Goal: Navigation & Orientation: Find specific page/section

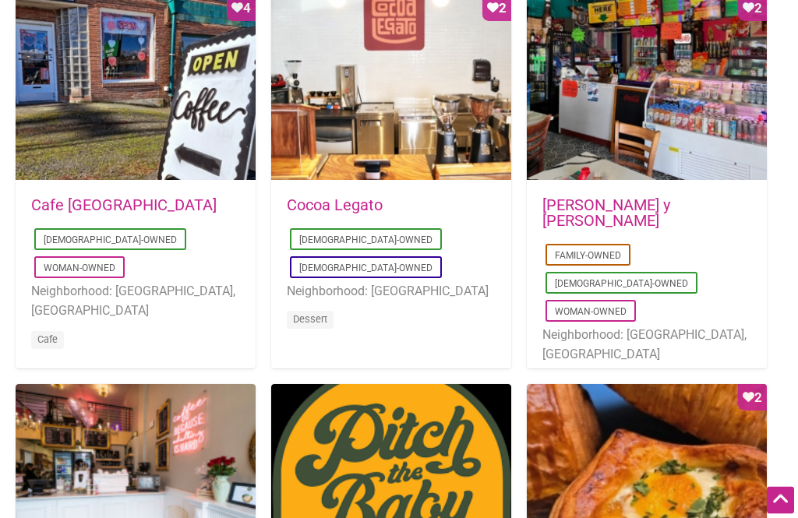
scroll to position [851, 0]
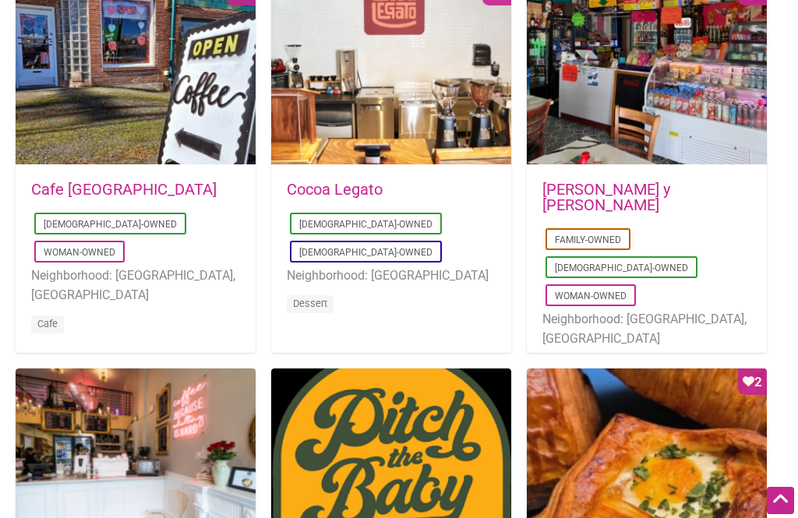
click at [328, 168] on div "[DATE] 11:53:15 [PERSON_NAME] [DEMOGRAPHIC_DATA]-Owned [DEMOGRAPHIC_DATA]-Owned…" at bounding box center [391, 258] width 240 height 184
click at [327, 182] on link "Cocoa Legato" at bounding box center [335, 189] width 96 height 19
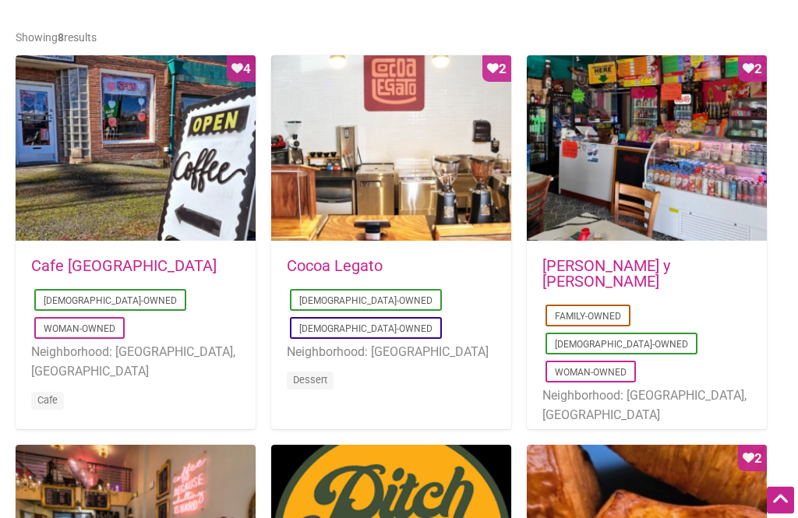
scroll to position [775, 0]
click at [600, 261] on link "[PERSON_NAME] y [PERSON_NAME]" at bounding box center [607, 273] width 128 height 34
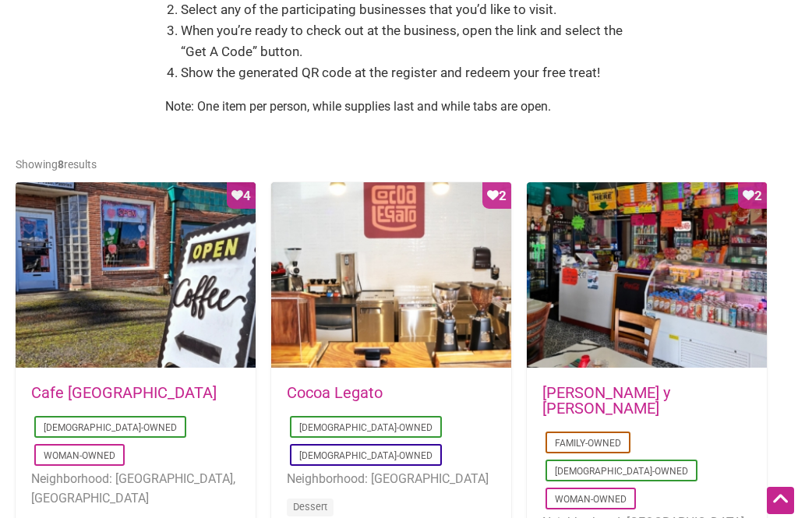
scroll to position [659, 0]
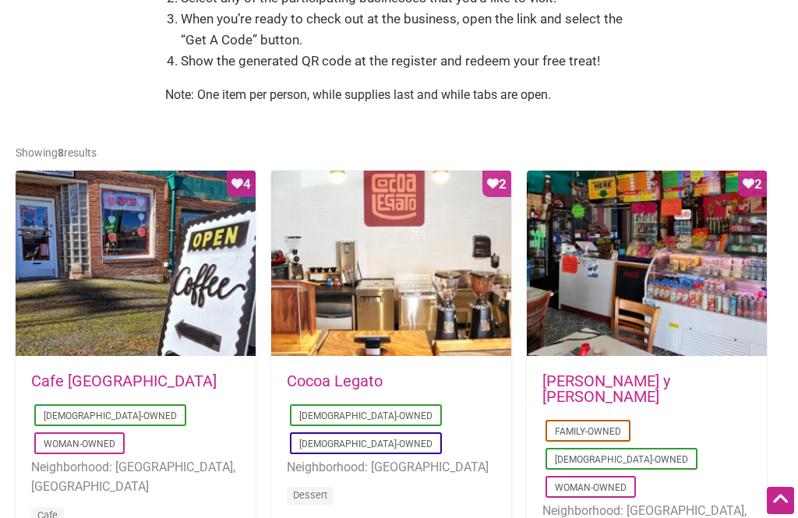
click at [75, 372] on link "Cafe [GEOGRAPHIC_DATA]" at bounding box center [124, 381] width 186 height 19
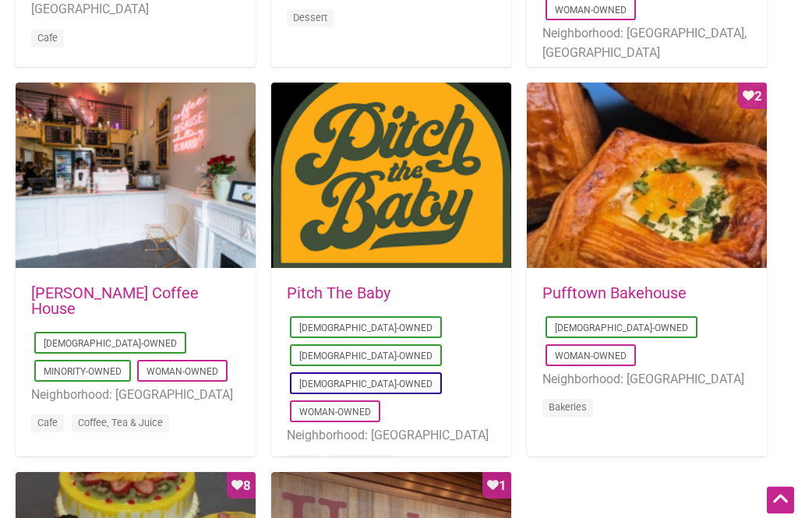
scroll to position [1144, 0]
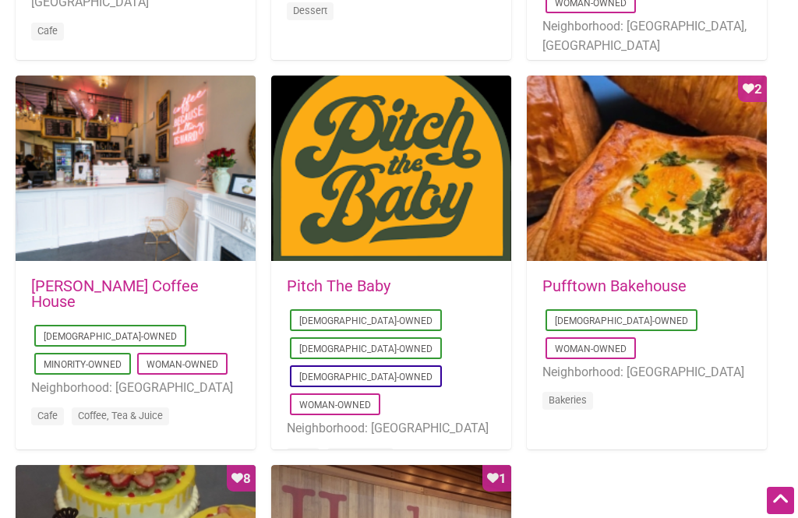
click at [78, 277] on link "[PERSON_NAME] Coffee House" at bounding box center [115, 294] width 168 height 34
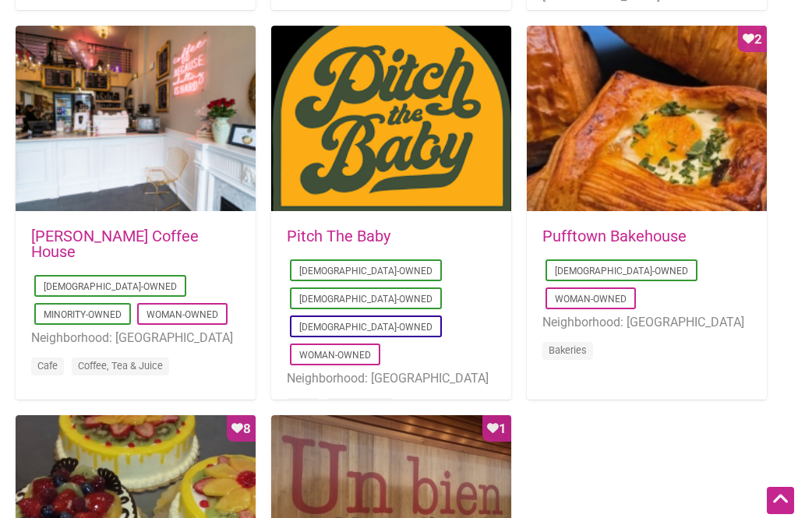
click at [325, 228] on link "Pitch The Baby" at bounding box center [339, 236] width 104 height 19
click at [590, 228] on link "Pufftown Bakehouse" at bounding box center [615, 236] width 144 height 19
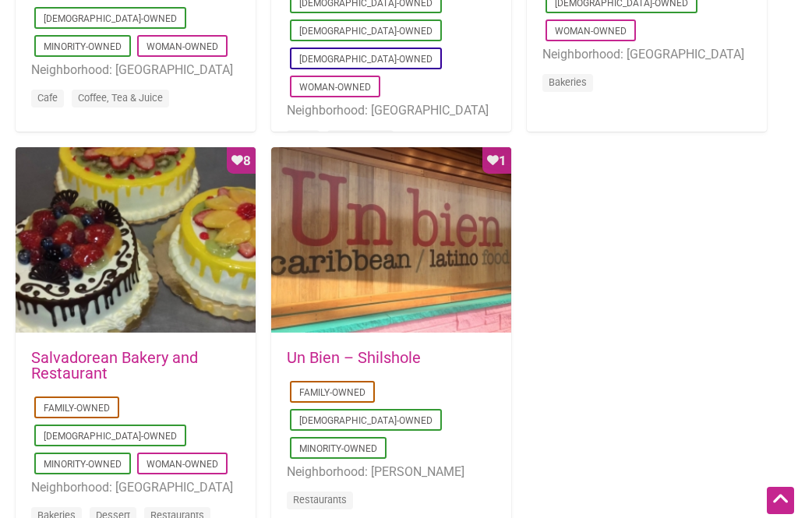
scroll to position [1472, 0]
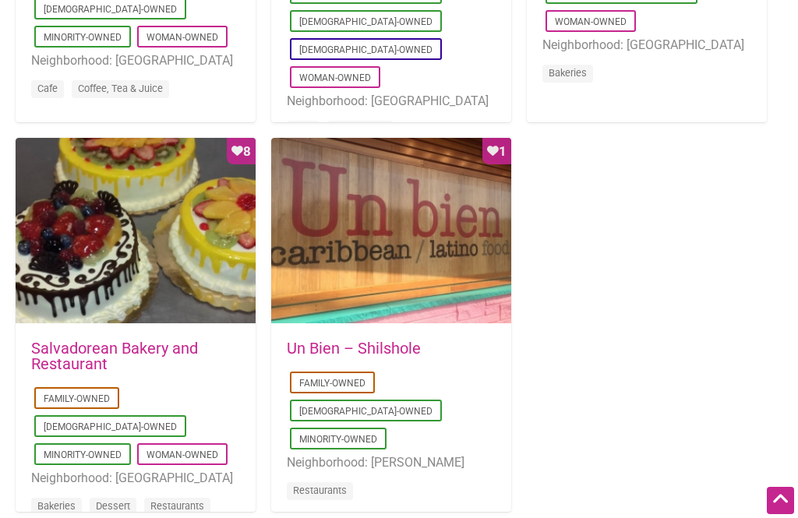
click at [79, 343] on link "Salvadorean Bakery and Restaurant" at bounding box center [114, 356] width 167 height 34
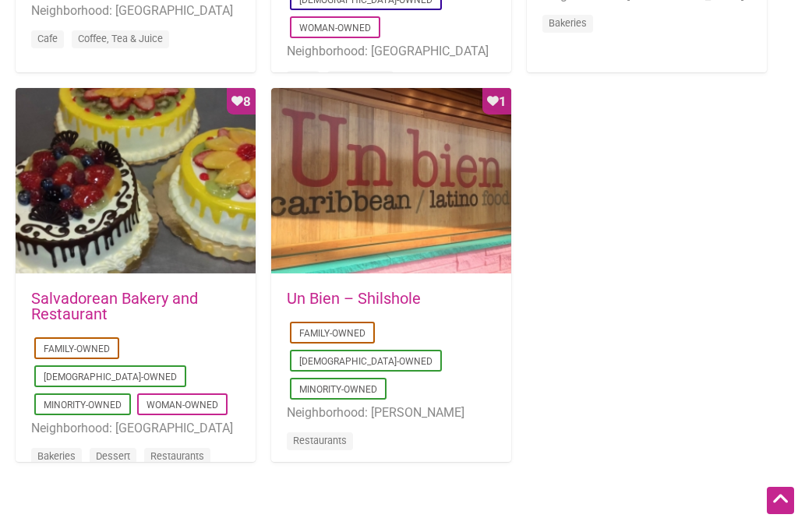
click at [322, 289] on link "Un Bien – Shilshole" at bounding box center [354, 298] width 134 height 19
